Goal: Register for event/course

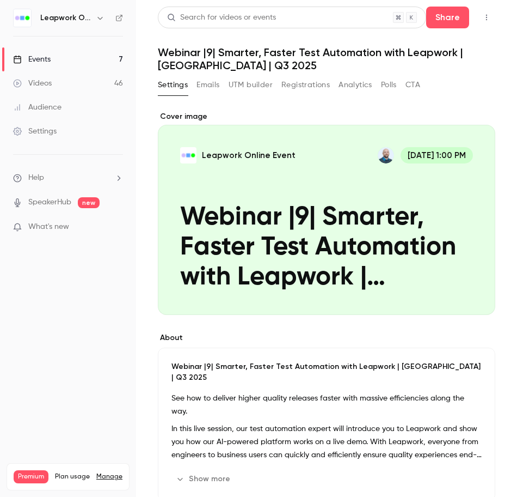
click at [47, 57] on div "Events" at bounding box center [32, 59] width 38 height 11
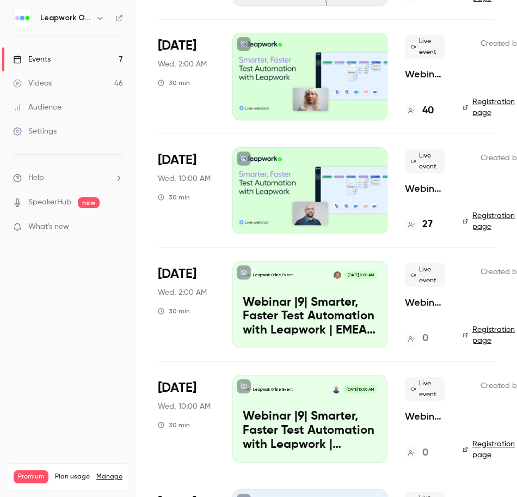
scroll to position [396, 0]
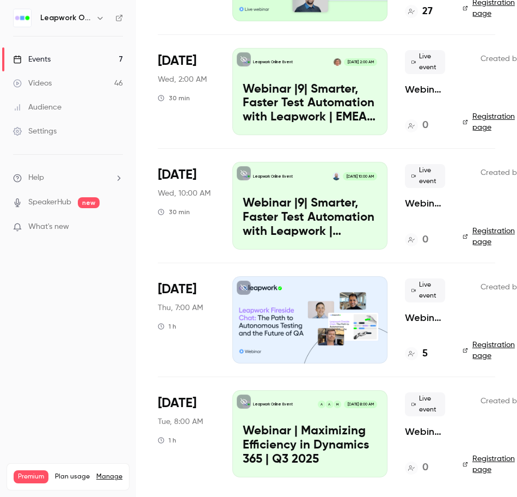
click at [314, 96] on p "Webinar |9| Smarter, Faster Test Automation with Leapwork | EMEA | Q3 2025" at bounding box center [310, 104] width 134 height 42
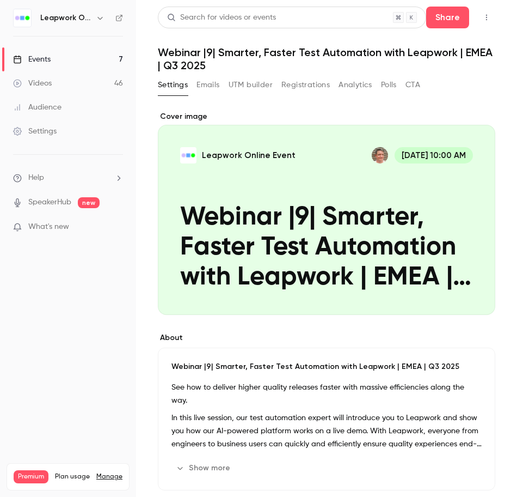
scroll to position [326, 0]
